Goal: Transaction & Acquisition: Obtain resource

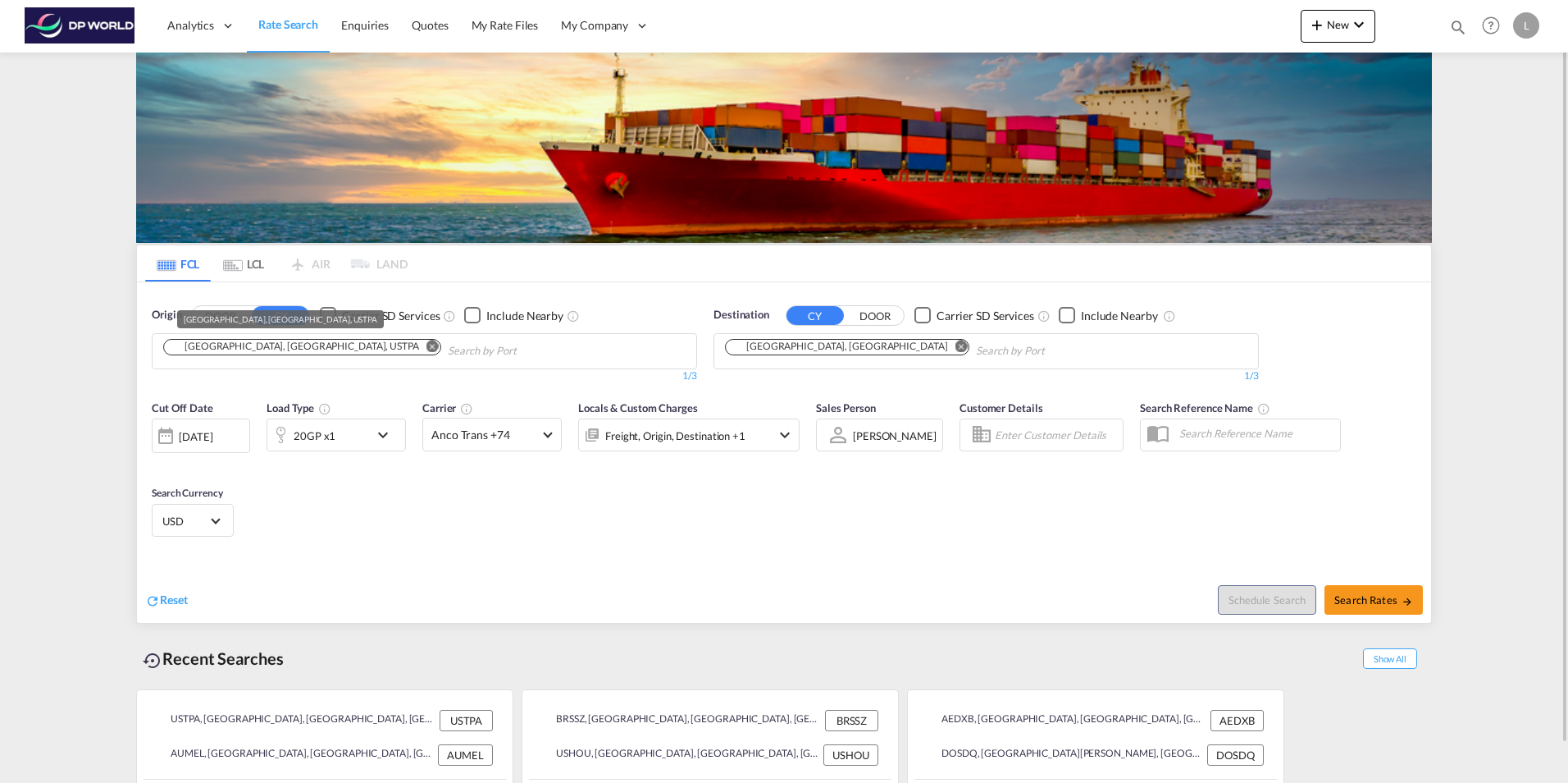
click at [192, 353] on div "[GEOGRAPHIC_DATA], [GEOGRAPHIC_DATA], USTPA" at bounding box center [294, 346] width 250 height 14
click at [426, 341] on md-icon "Remove" at bounding box center [433, 346] width 13 height 13
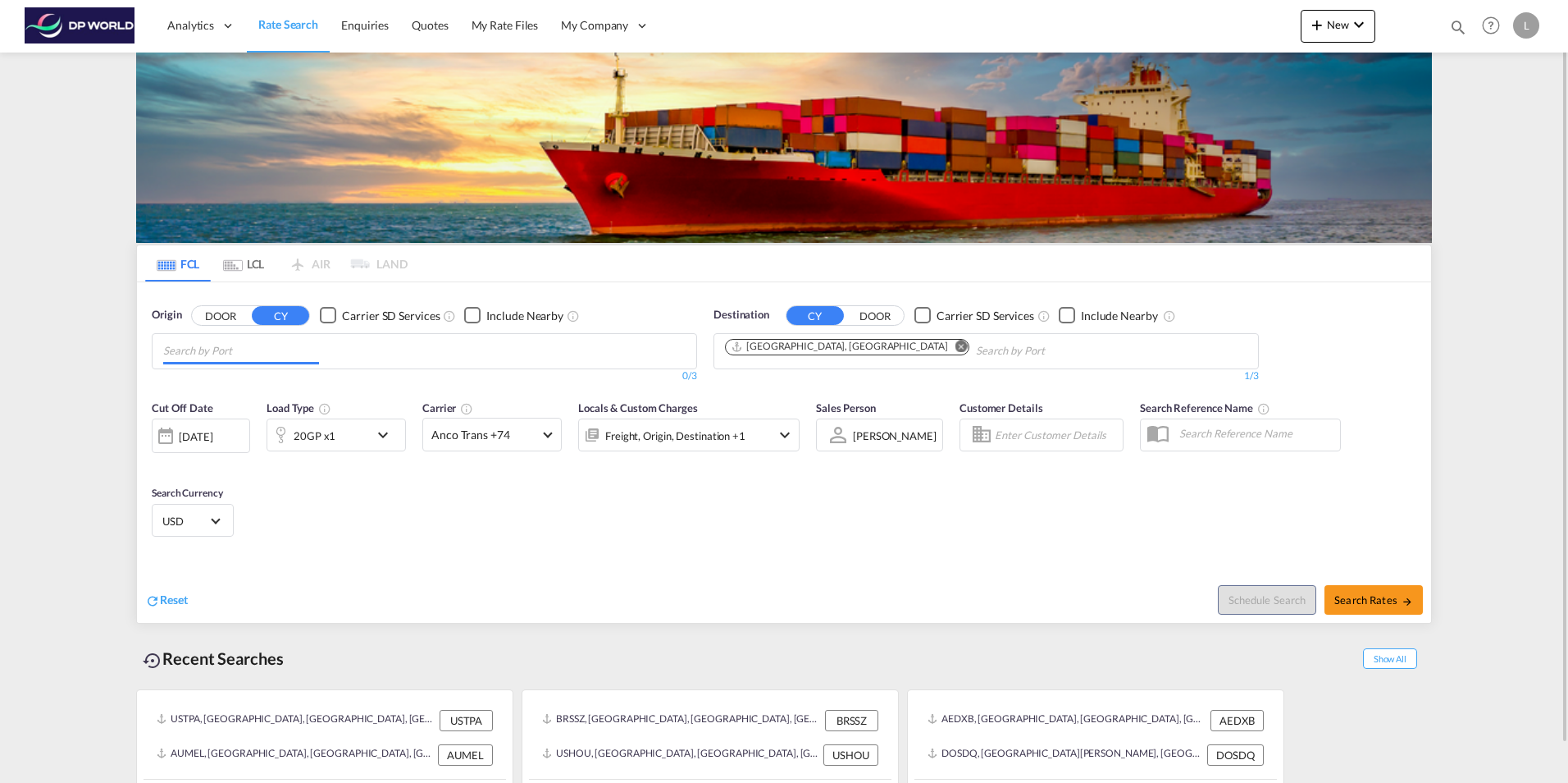
click at [210, 347] on input "Chips input." at bounding box center [241, 351] width 156 height 26
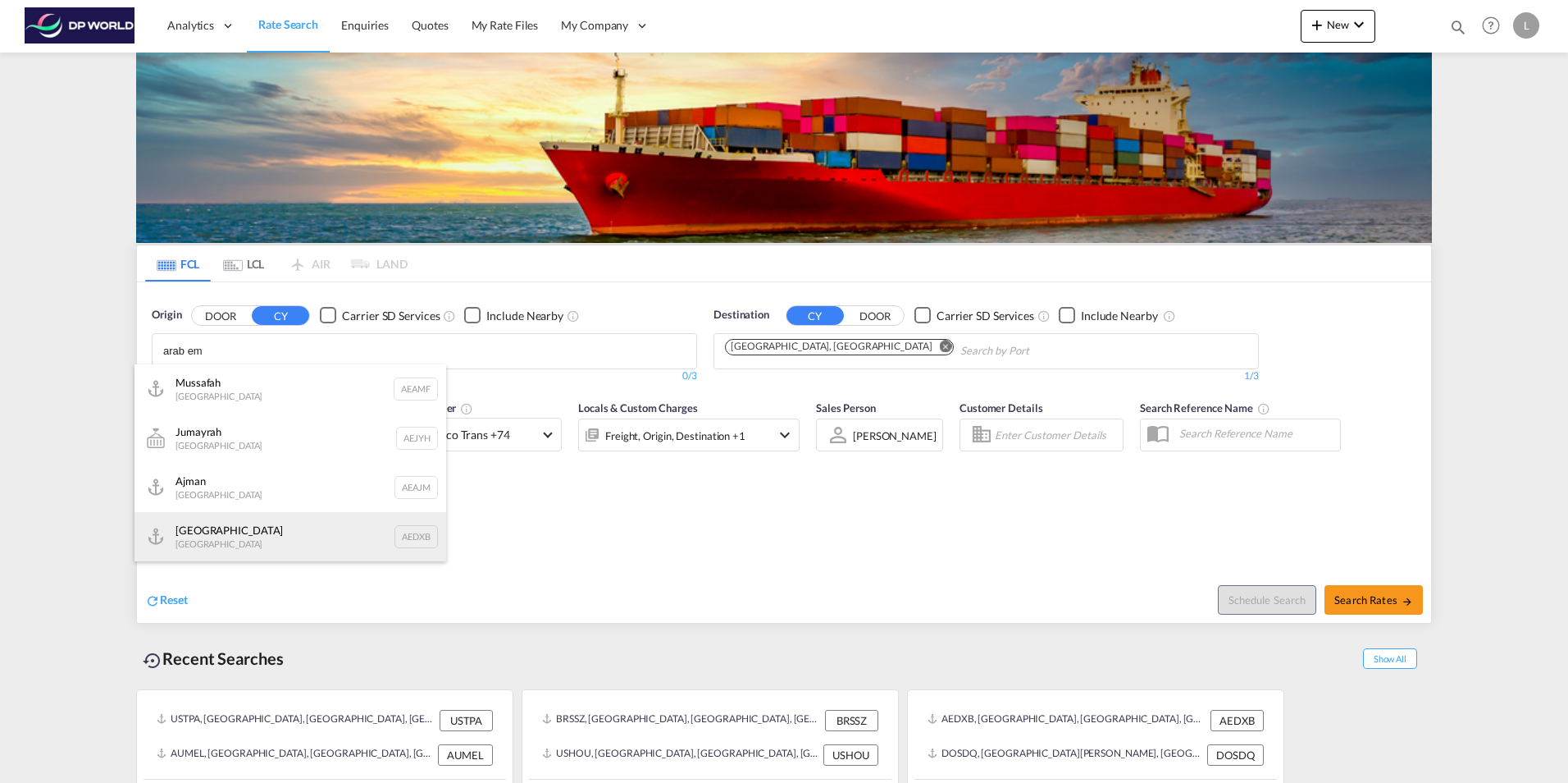
type input "arab em"
click at [243, 539] on div "[GEOGRAPHIC_DATA] [GEOGRAPHIC_DATA] AEDXB" at bounding box center [290, 536] width 312 height 49
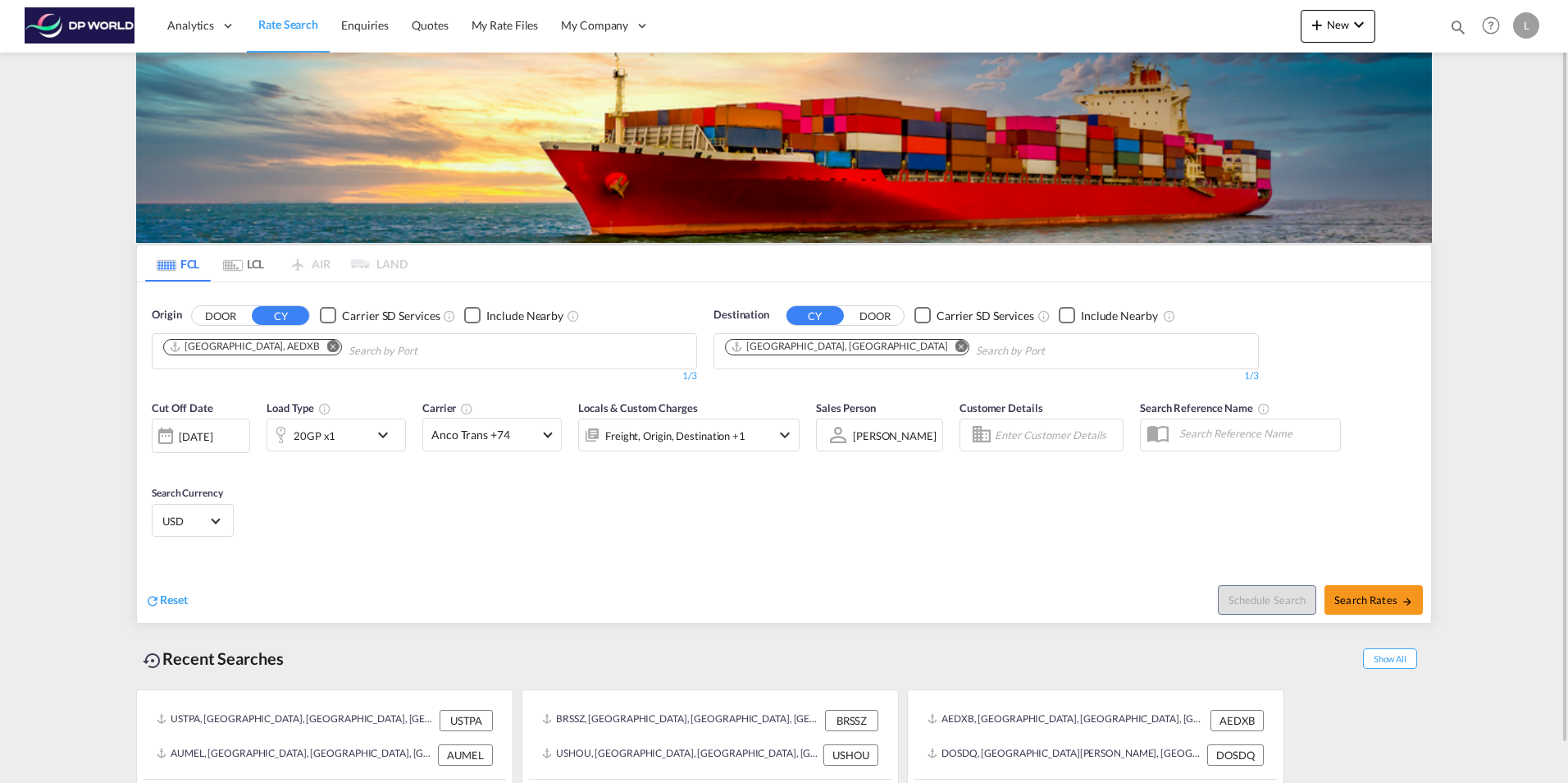
click at [956, 347] on md-icon "Remove" at bounding box center [962, 346] width 13 height 13
click at [765, 358] on body "Analytics Dashboard Rate Search Enquiries Quotes My Rate Files My Company" at bounding box center [784, 391] width 1568 height 783
type input "[GEOGRAPHIC_DATA]"
click at [781, 382] on div "[GEOGRAPHIC_DATA] , [GEOGRAPHIC_DATA] [GEOGRAPHIC_DATA] USHOU" at bounding box center [852, 394] width 312 height 59
drag, startPoint x: 310, startPoint y: 434, endPoint x: 388, endPoint y: 432, distance: 78.0
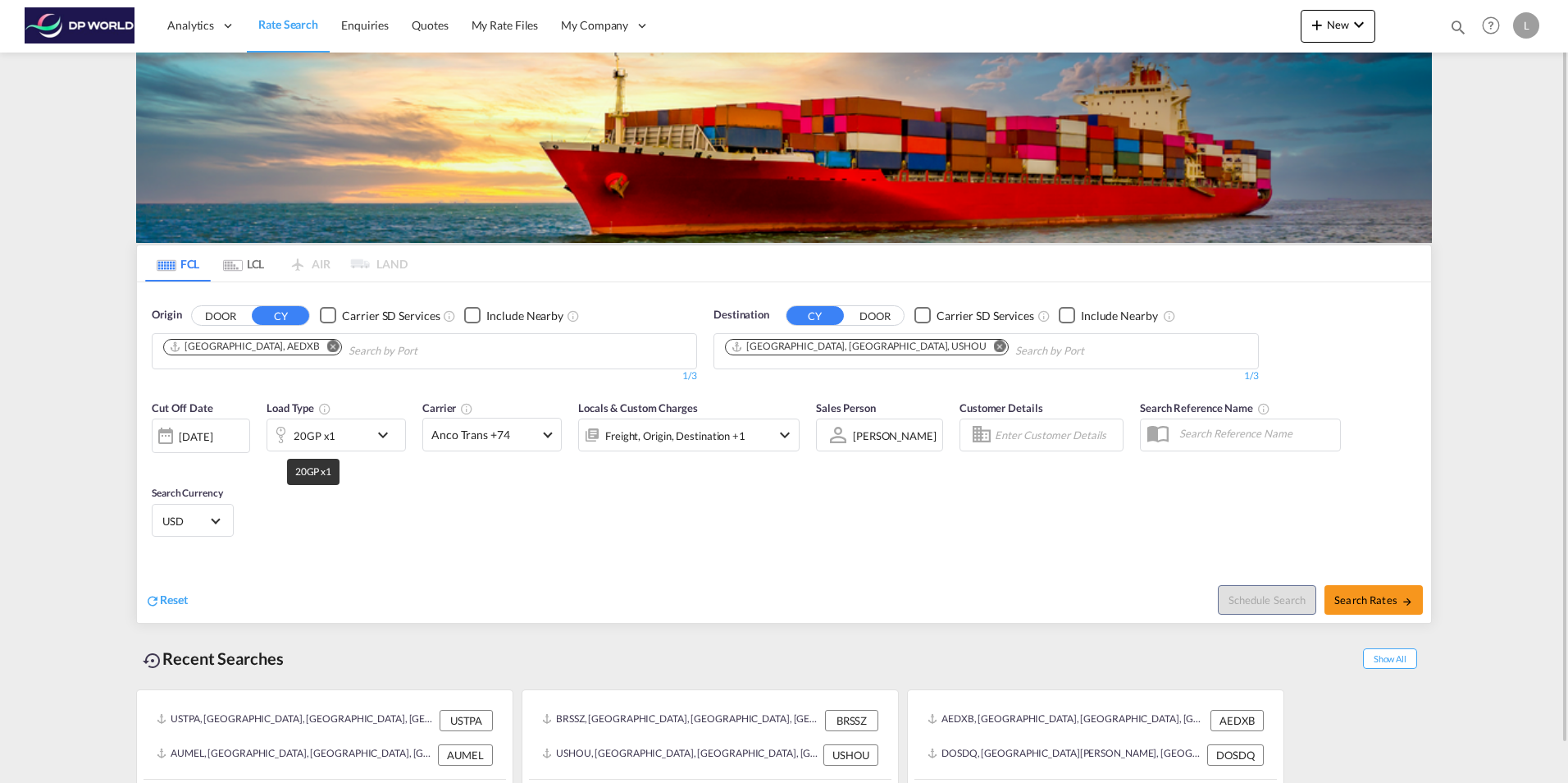
click at [388, 432] on md-icon "icon-chevron-down" at bounding box center [386, 435] width 28 height 20
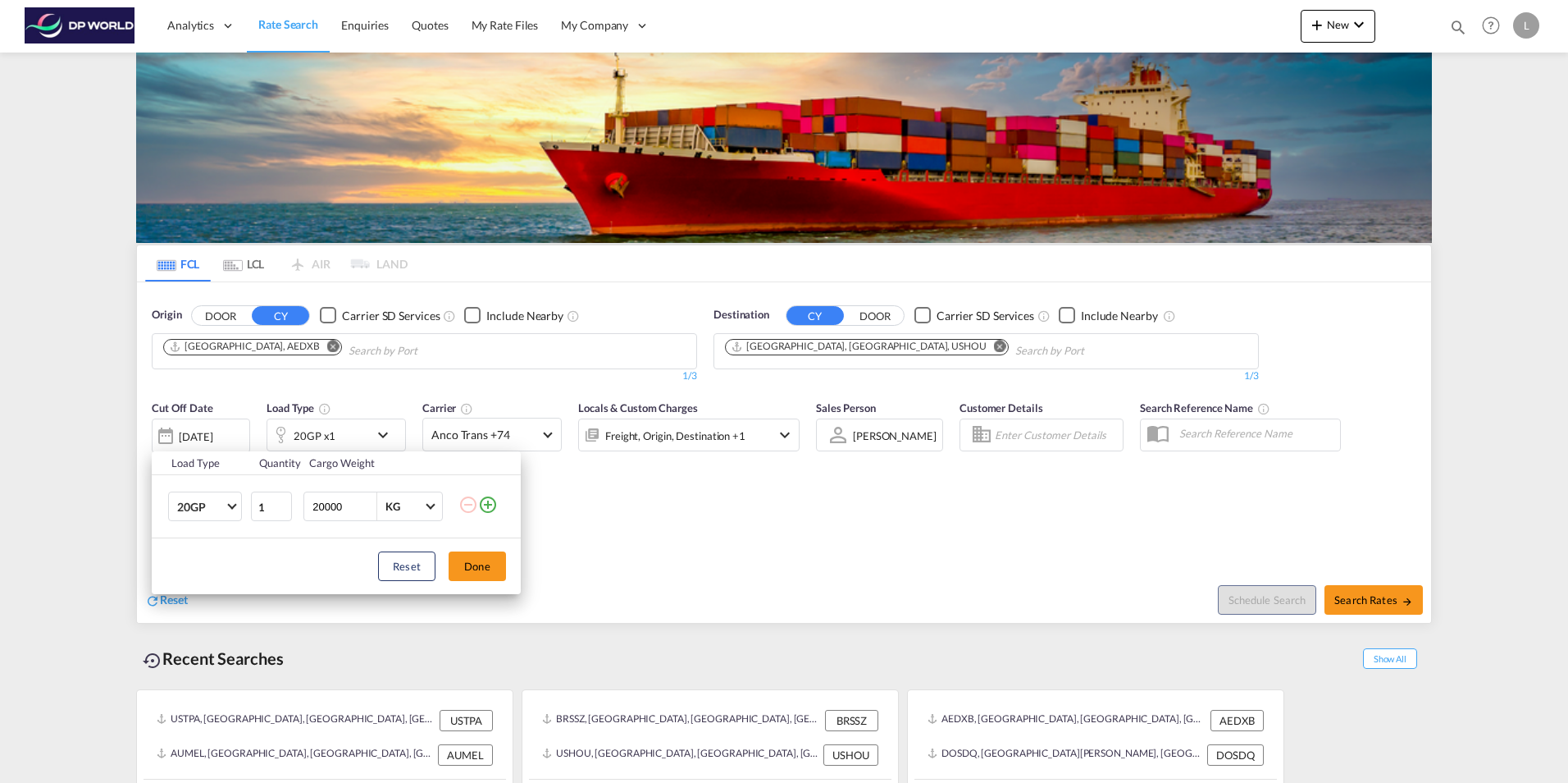
click at [384, 434] on div "Load Type Quantity Cargo Weight 20GP 20GP 40GP 40HC 45HC 20RE 40RE 40HR 20OT 40…" at bounding box center [784, 391] width 1568 height 783
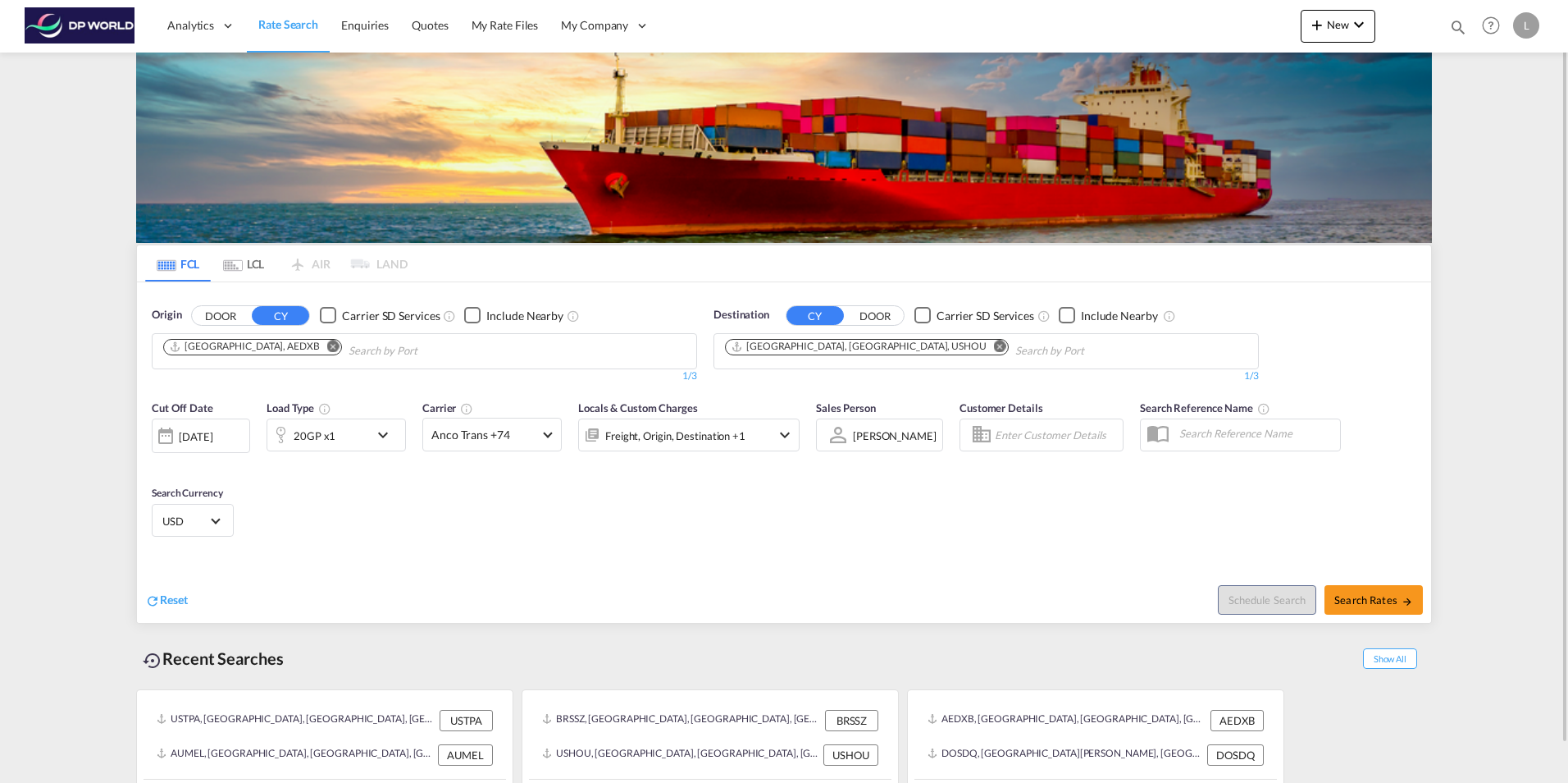
click at [383, 434] on md-icon "icon-chevron-down" at bounding box center [386, 435] width 28 height 20
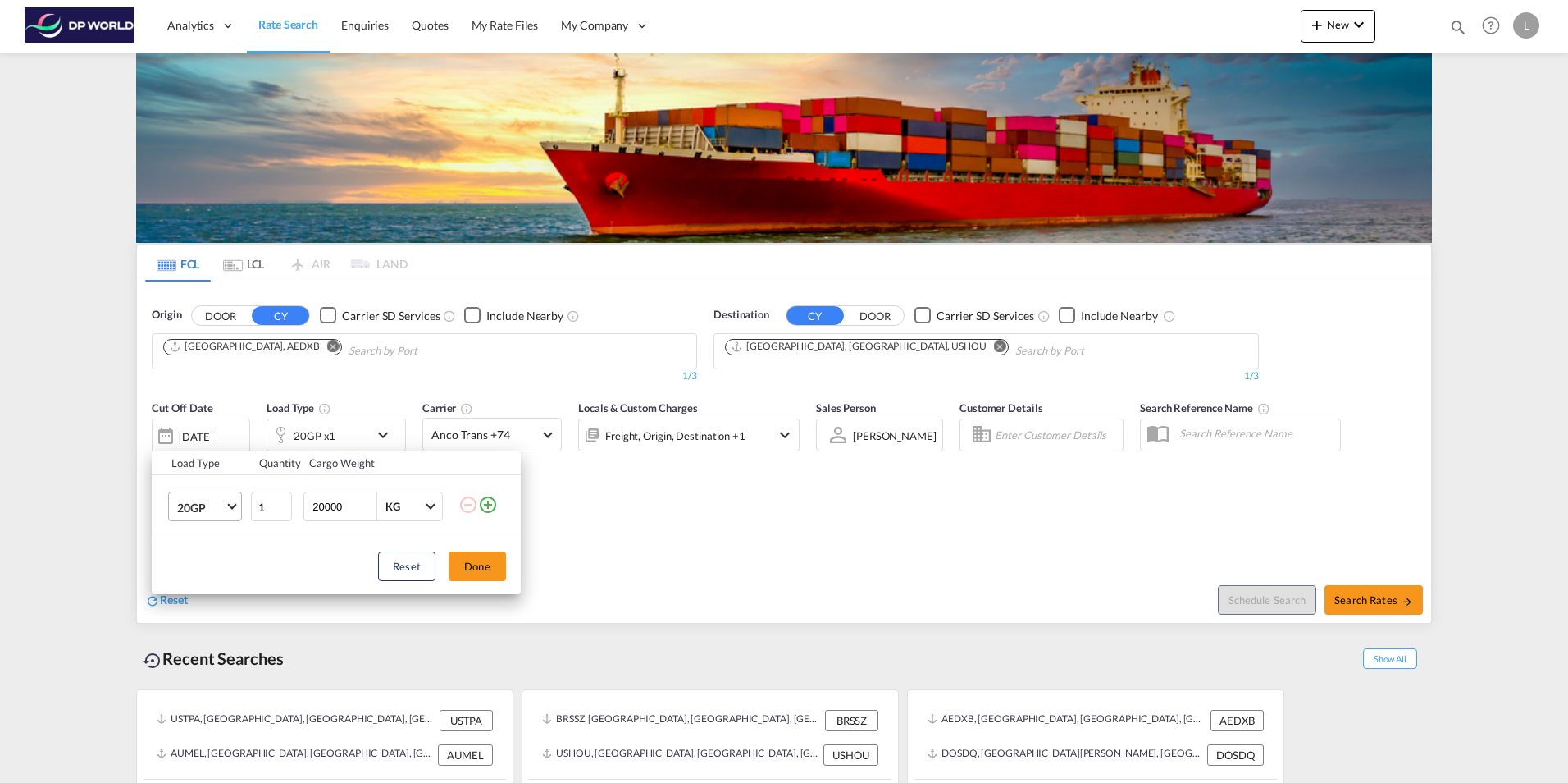
click at [209, 498] on md-select-value "20GP" at bounding box center [209, 506] width 65 height 28
click at [205, 539] on div "40GP" at bounding box center [191, 546] width 29 height 16
click at [481, 558] on button "Done" at bounding box center [477, 566] width 57 height 30
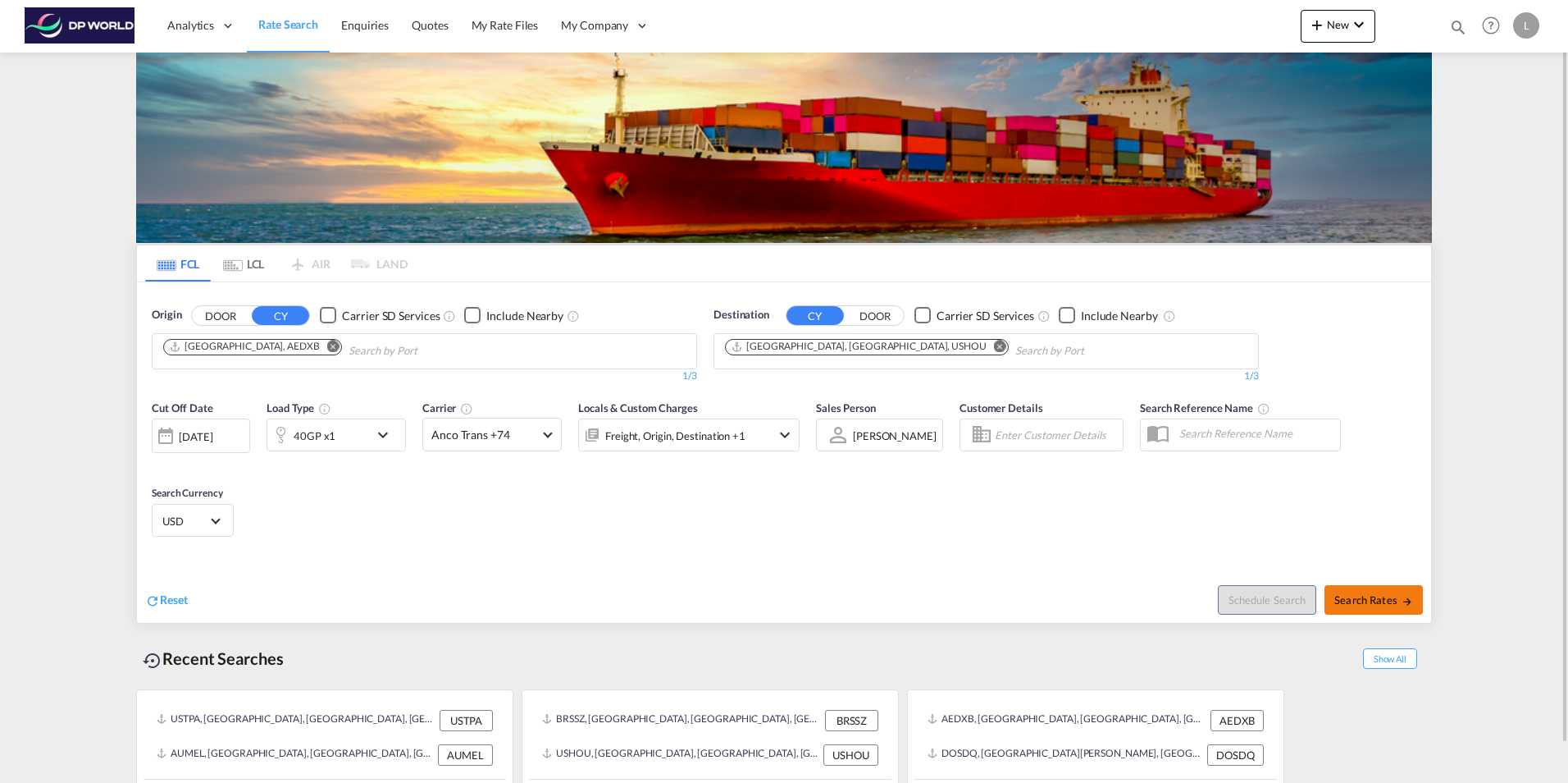
click at [1382, 586] on button "Search Rates" at bounding box center [1374, 600] width 99 height 30
type input "AEDXB to USHOU / [DATE]"
